Goal: Information Seeking & Learning: Learn about a topic

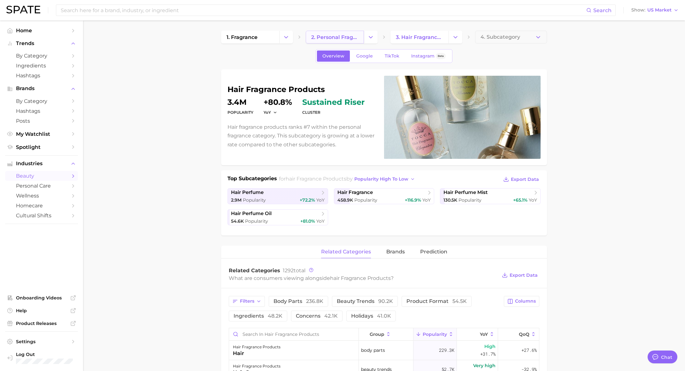
click at [338, 35] on span "2. personal fragrance" at bounding box center [334, 37] width 47 height 6
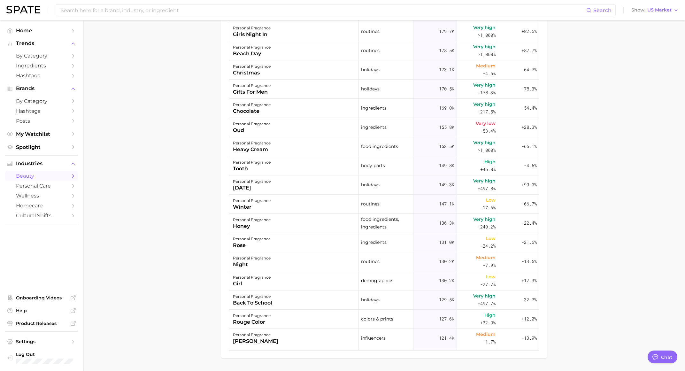
scroll to position [374, 0]
